Goal: Information Seeking & Learning: Learn about a topic

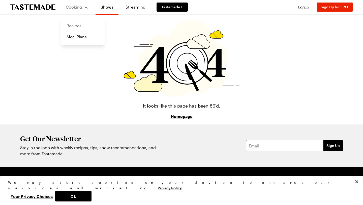
click at [77, 27] on link "Recipes" at bounding box center [83, 25] width 38 height 11
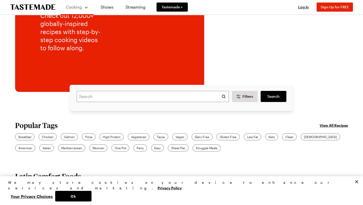
scroll to position [72, 0]
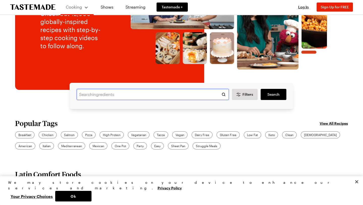
click at [107, 95] on input "text" at bounding box center [153, 94] width 152 height 11
type input "horchata mexicana"
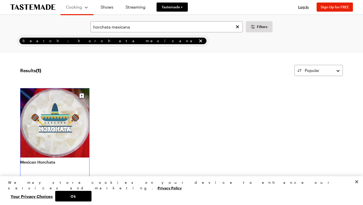
click at [58, 159] on link "Mexican Horchata" at bounding box center [54, 161] width 69 height 5
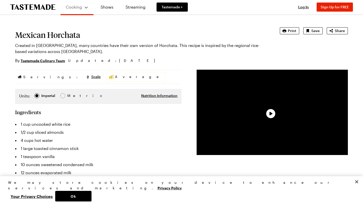
scroll to position [25, 0]
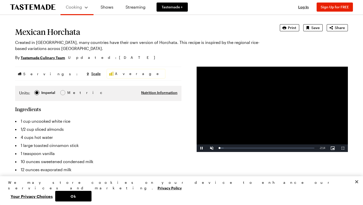
click at [270, 113] on video "Video Player" at bounding box center [272, 109] width 151 height 85
click at [211, 148] on span "Video Player" at bounding box center [212, 148] width 10 height 0
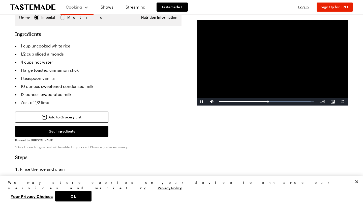
scroll to position [104, 0]
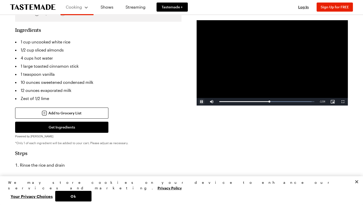
click at [202, 102] on span "Video Player" at bounding box center [202, 102] width 10 height 0
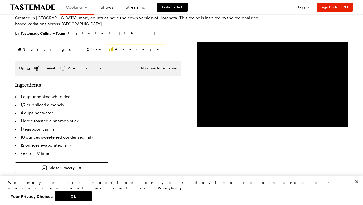
scroll to position [43, 0]
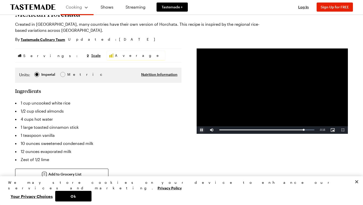
click at [202, 130] on span "Video Player" at bounding box center [202, 130] width 10 height 0
click at [333, 130] on span "Video Player" at bounding box center [333, 130] width 10 height 0
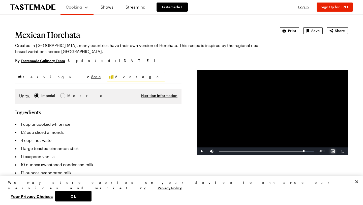
scroll to position [22, 0]
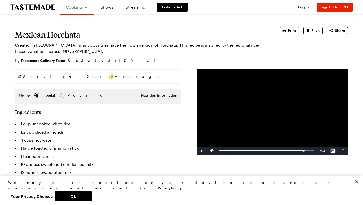
click at [334, 151] on span "Video Player" at bounding box center [333, 151] width 10 height 0
click at [343, 151] on span "Video Player" at bounding box center [343, 151] width 10 height 0
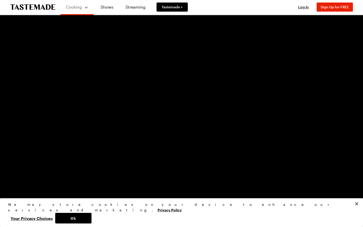
click at [230, 62] on video "Video Player" at bounding box center [181, 113] width 363 height 227
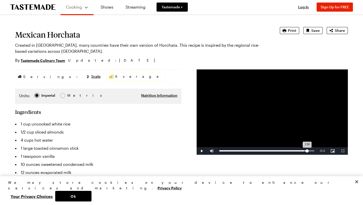
drag, startPoint x: 307, startPoint y: 149, endPoint x: 304, endPoint y: 149, distance: 3.5
click at [304, 150] on div "2:04" at bounding box center [263, 150] width 88 height 1
click at [202, 151] on span "Video Player" at bounding box center [202, 151] width 10 height 0
click at [201, 151] on span "Video Player" at bounding box center [202, 151] width 10 height 0
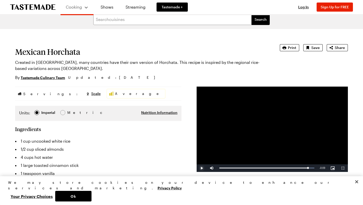
scroll to position [0, 0]
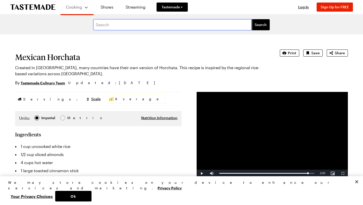
click at [100, 25] on input "text" at bounding box center [172, 24] width 158 height 11
type input "g"
type input "pan de muerto"
click at [252, 19] on button "Search" at bounding box center [261, 24] width 18 height 11
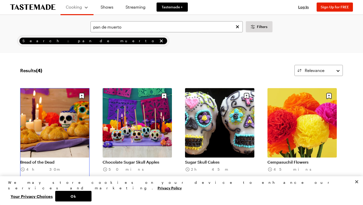
click at [59, 159] on link "Bread of the Dead" at bounding box center [54, 161] width 69 height 5
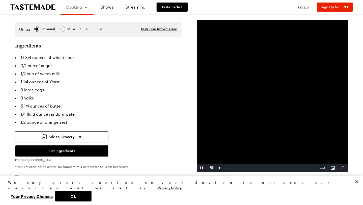
scroll to position [99, 0]
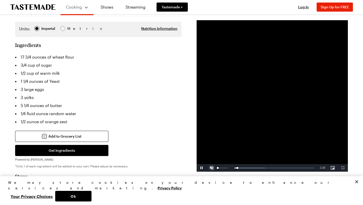
click at [211, 168] on span "Video Player" at bounding box center [212, 168] width 10 height 0
click at [203, 168] on span "Video Player" at bounding box center [202, 168] width 10 height 0
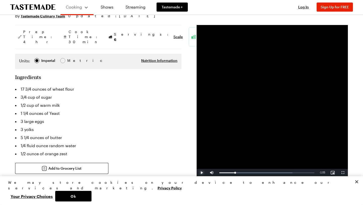
scroll to position [0, 0]
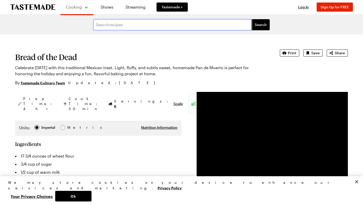
click at [116, 27] on input "text" at bounding box center [172, 24] width 158 height 11
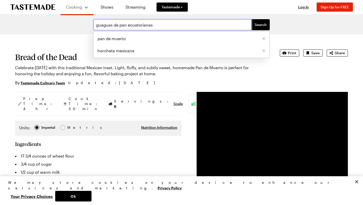
type input "guaguas de pan ecuatorianas"
click at [252, 19] on button "Search" at bounding box center [261, 24] width 18 height 11
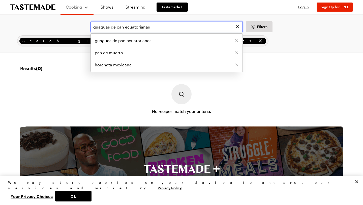
drag, startPoint x: 150, startPoint y: 27, endPoint x: 125, endPoint y: 29, distance: 24.5
click at [125, 29] on input "guaguas de pan ecuatorianas" at bounding box center [167, 26] width 152 height 11
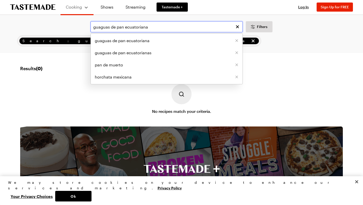
drag, startPoint x: 149, startPoint y: 28, endPoint x: 125, endPoint y: 27, distance: 23.5
click at [125, 27] on input "guaguas de pan ecuatoriana" at bounding box center [167, 26] width 152 height 11
type input "guaguas de pan"
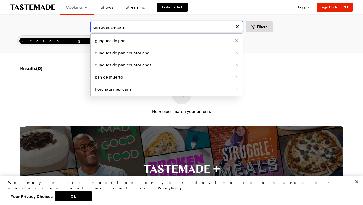
drag, startPoint x: 127, startPoint y: 26, endPoint x: 88, endPoint y: 26, distance: 39.4
click at [88, 26] on div "guaguas de pan guaguas de pan guaguas de pan ecuatoriana guaguas de pan ecuator…" at bounding box center [181, 26] width 349 height 11
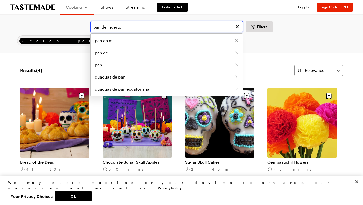
type input "pan de muerto"
